Goal: Task Accomplishment & Management: Complete application form

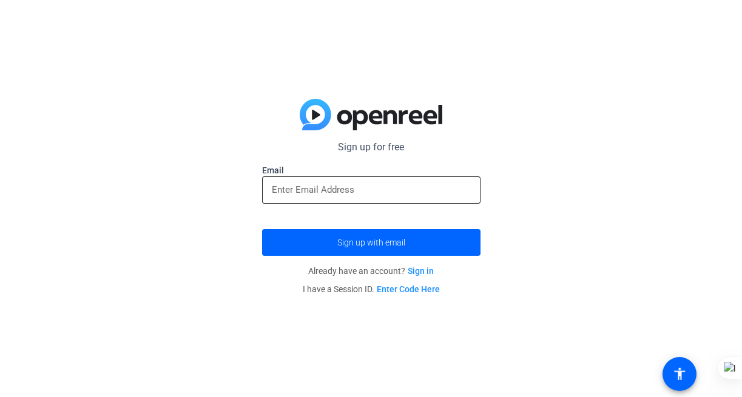
click at [382, 184] on input "email" at bounding box center [371, 190] width 199 height 15
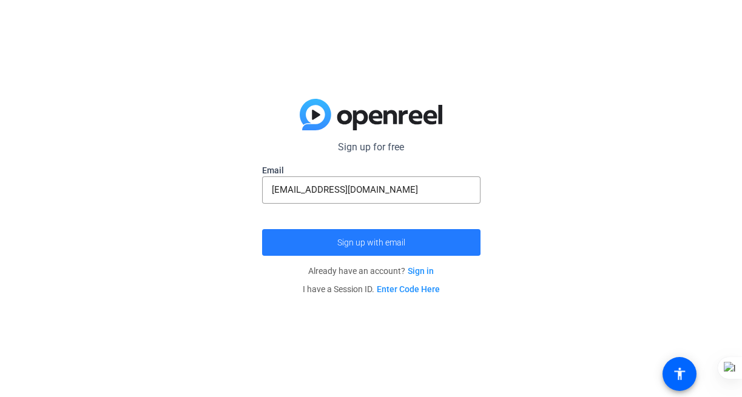
click at [359, 243] on span "Sign up with email" at bounding box center [371, 243] width 68 height 0
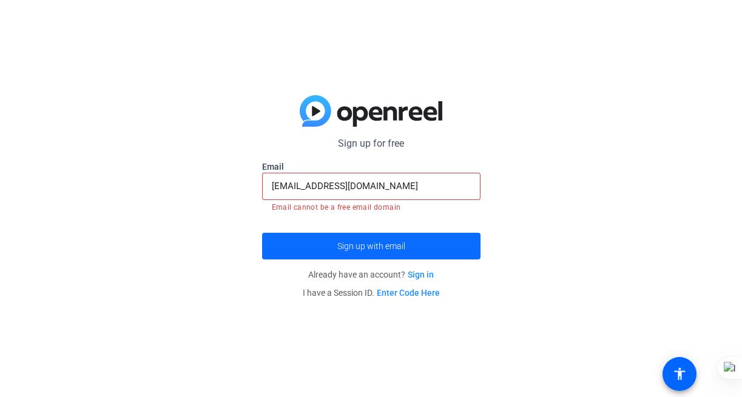
click at [359, 246] on span "Sign up with email" at bounding box center [371, 246] width 68 height 0
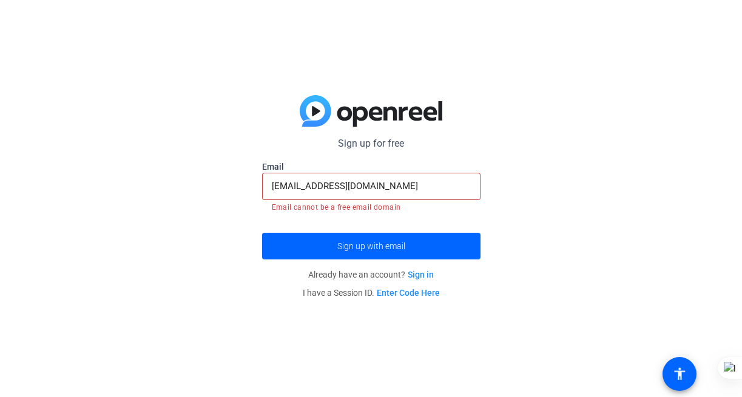
click at [368, 188] on input "[EMAIL_ADDRESS][DOMAIN_NAME]" at bounding box center [371, 186] width 199 height 15
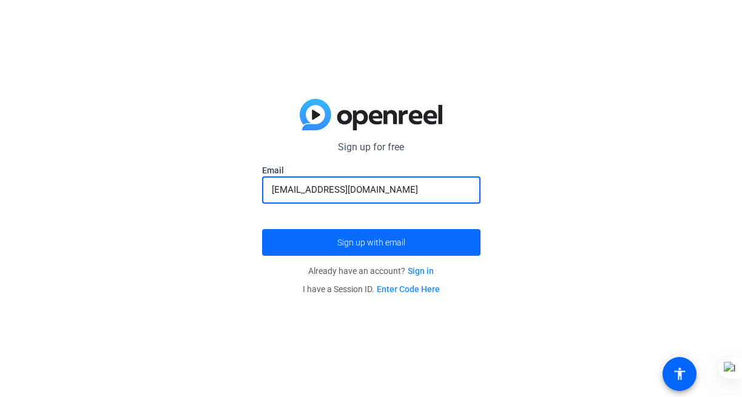
type input "[EMAIL_ADDRESS][DOMAIN_NAME]"
click at [378, 243] on span "Sign up with email" at bounding box center [371, 243] width 68 height 0
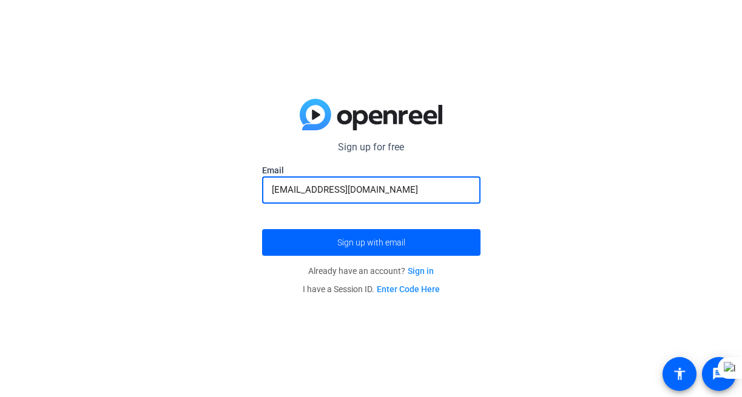
click at [366, 187] on input "[EMAIL_ADDRESS][DOMAIN_NAME]" at bounding box center [371, 190] width 199 height 15
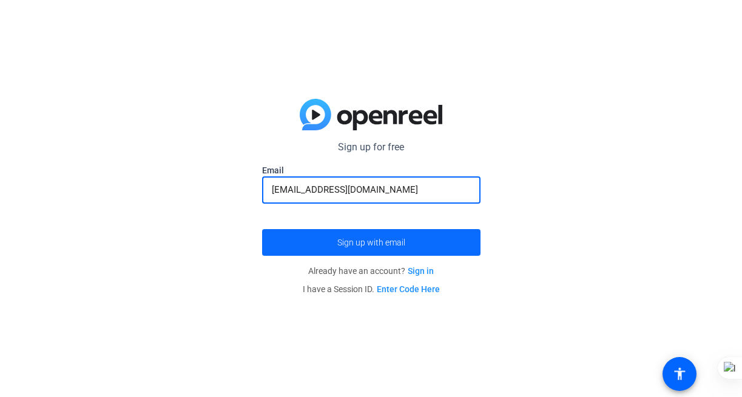
type input "[EMAIL_ADDRESS][DOMAIN_NAME]"
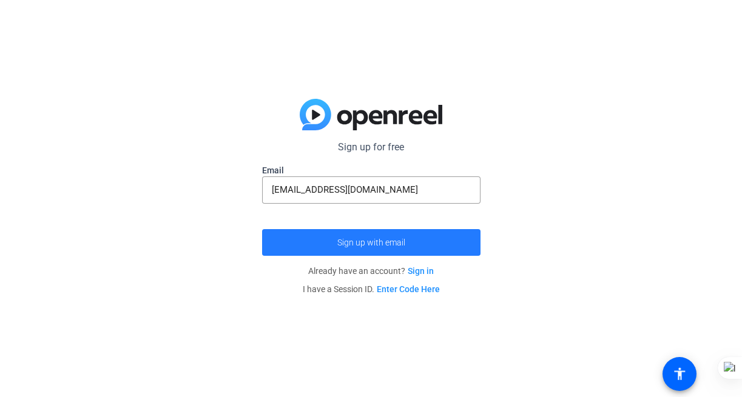
click at [394, 243] on span "Sign up with email" at bounding box center [371, 243] width 68 height 0
